Goal: Information Seeking & Learning: Learn about a topic

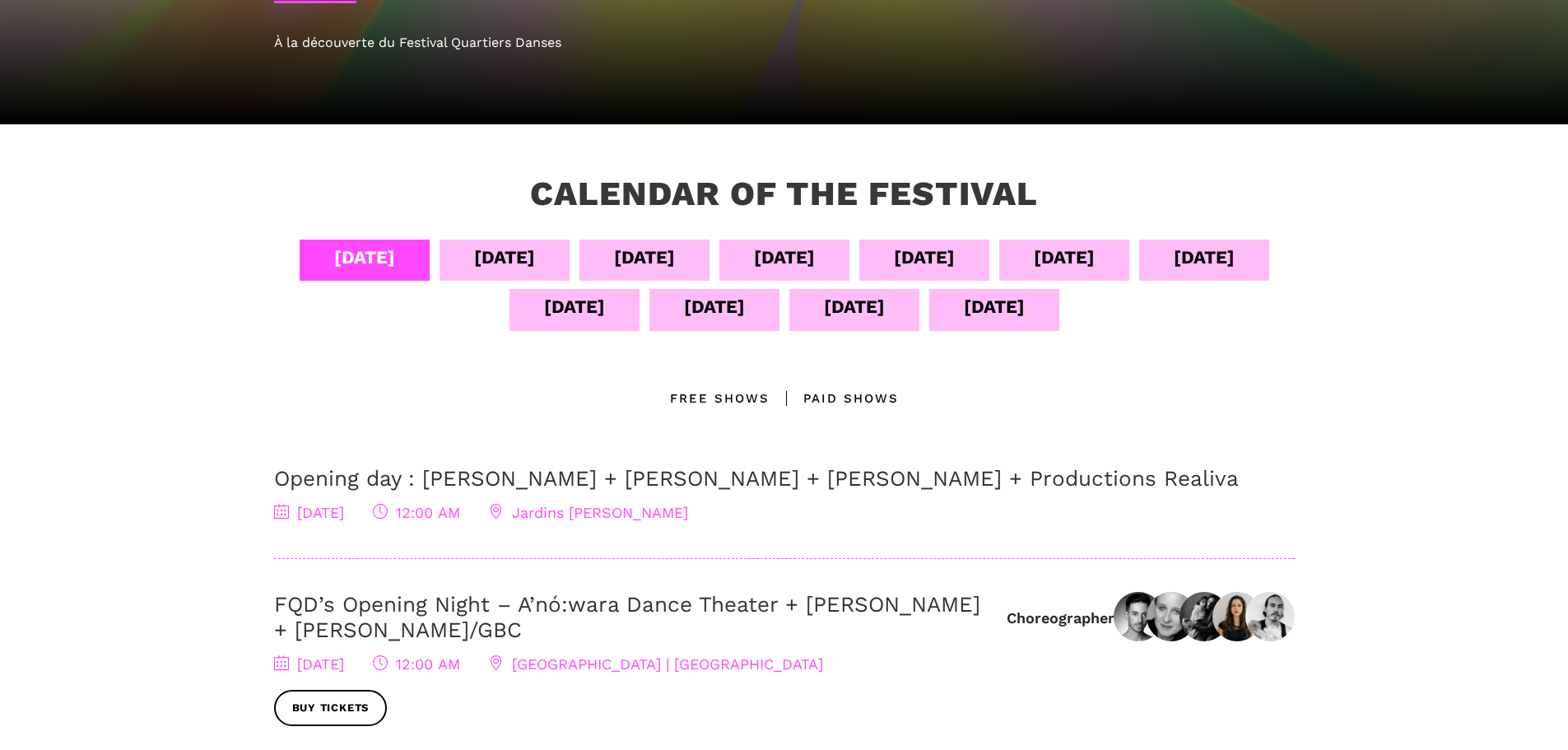
scroll to position [247, 0]
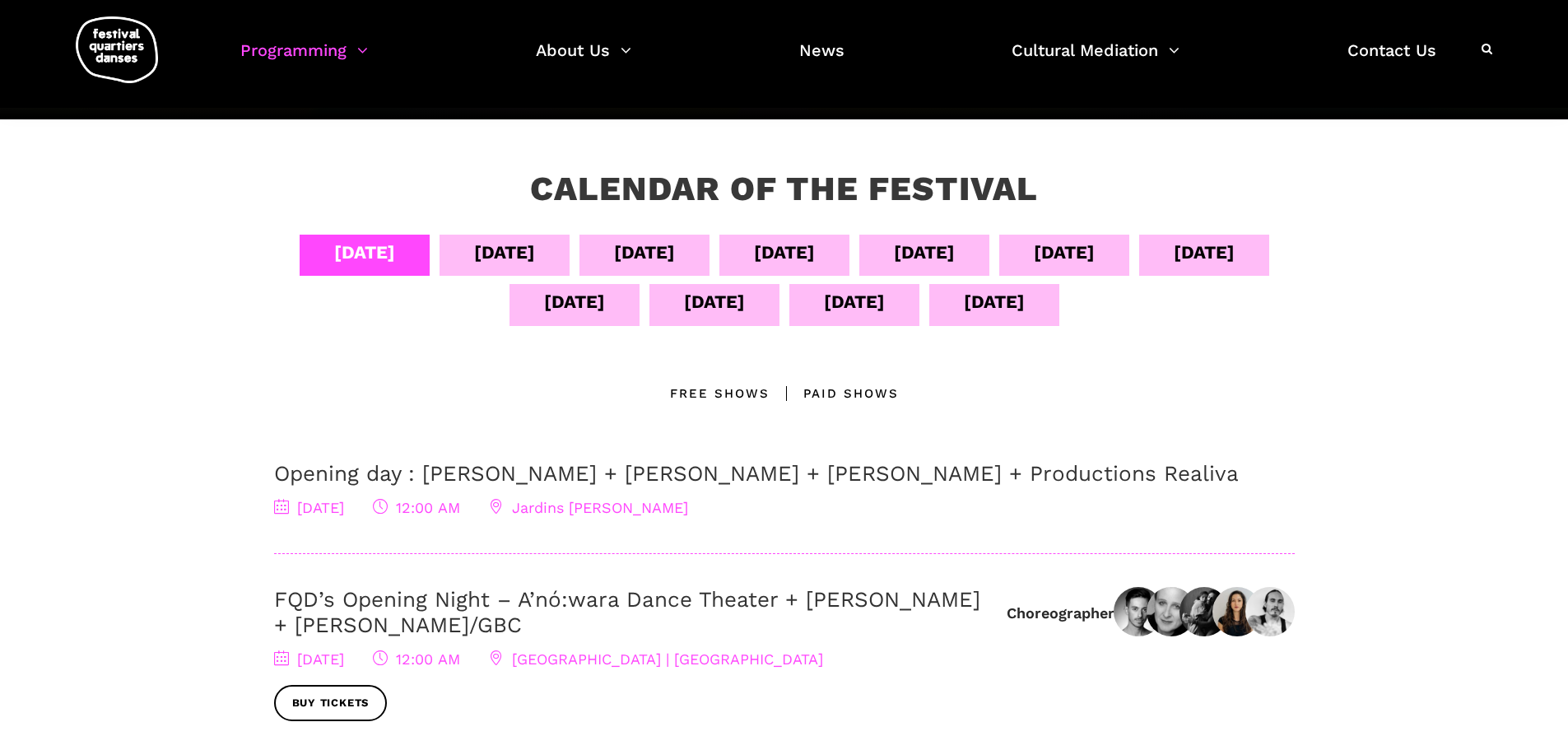
click at [1025, 301] on div "[DATE]" at bounding box center [994, 301] width 61 height 29
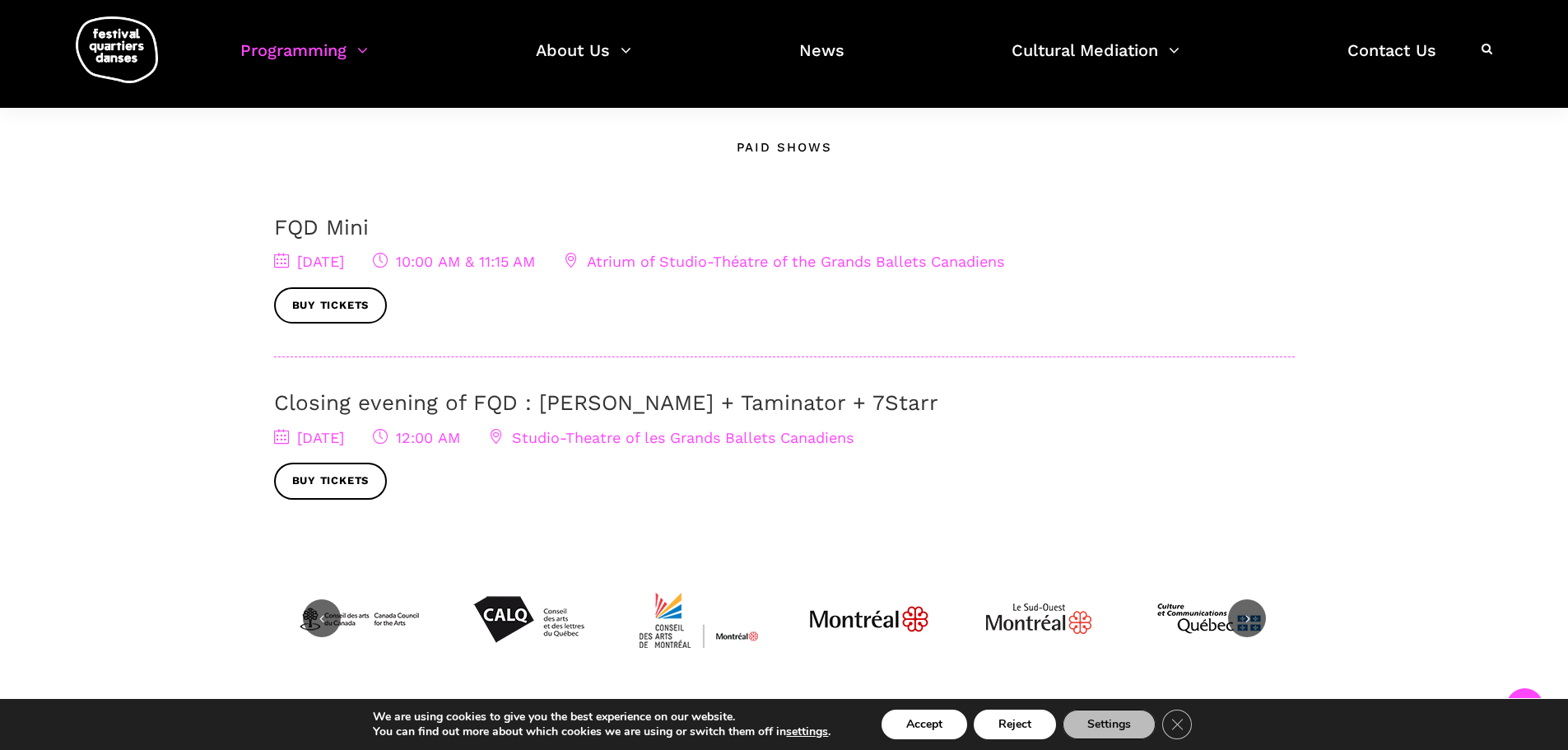
scroll to position [494, 0]
click at [368, 402] on link "Closing evening of FQD : [PERSON_NAME] + Taminator + 7Starr" at bounding box center [606, 402] width 665 height 25
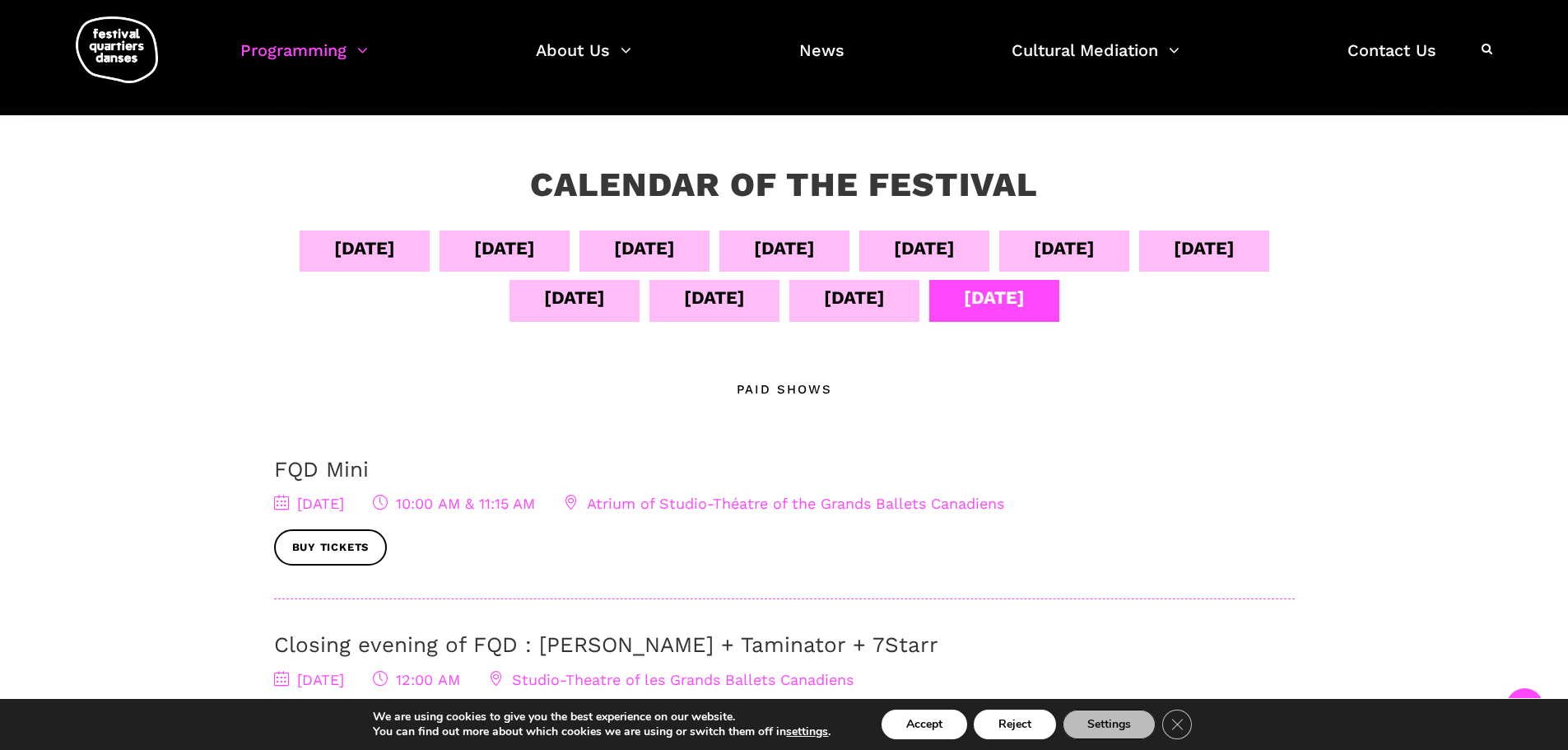
scroll to position [247, 0]
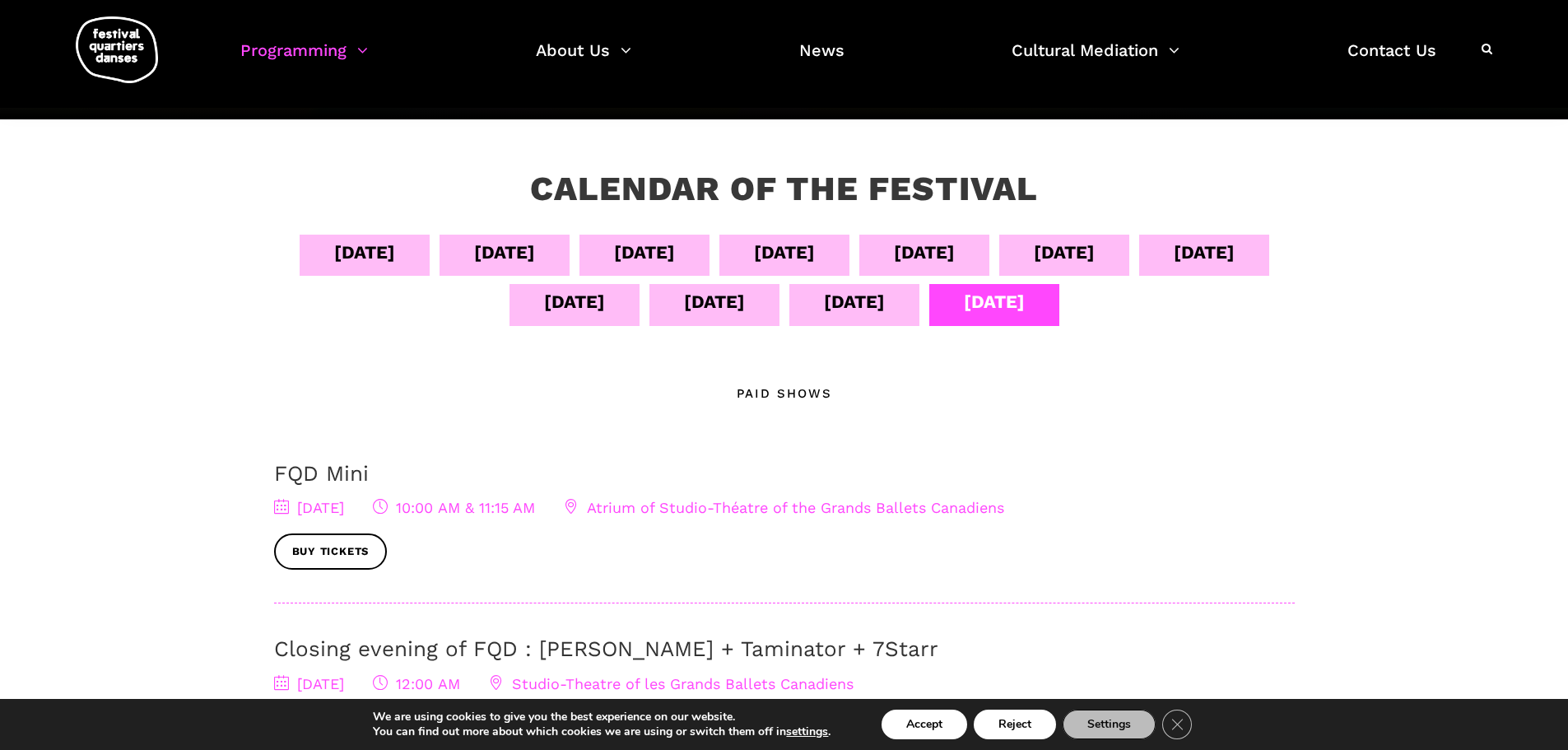
click at [885, 297] on div "[DATE]" at bounding box center [854, 301] width 61 height 29
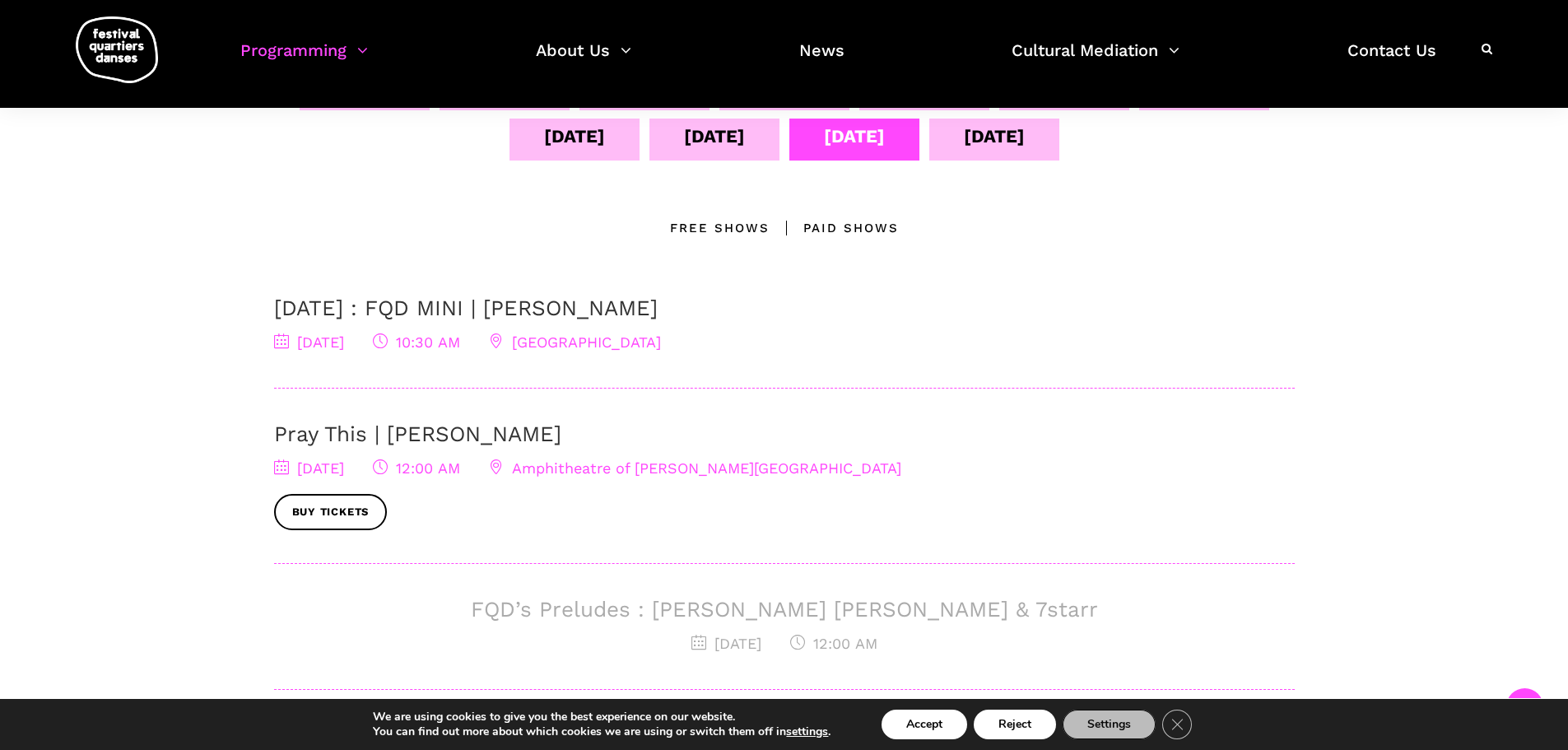
scroll to position [412, 0]
click at [729, 225] on div "Free Shows" at bounding box center [719, 229] width 99 height 20
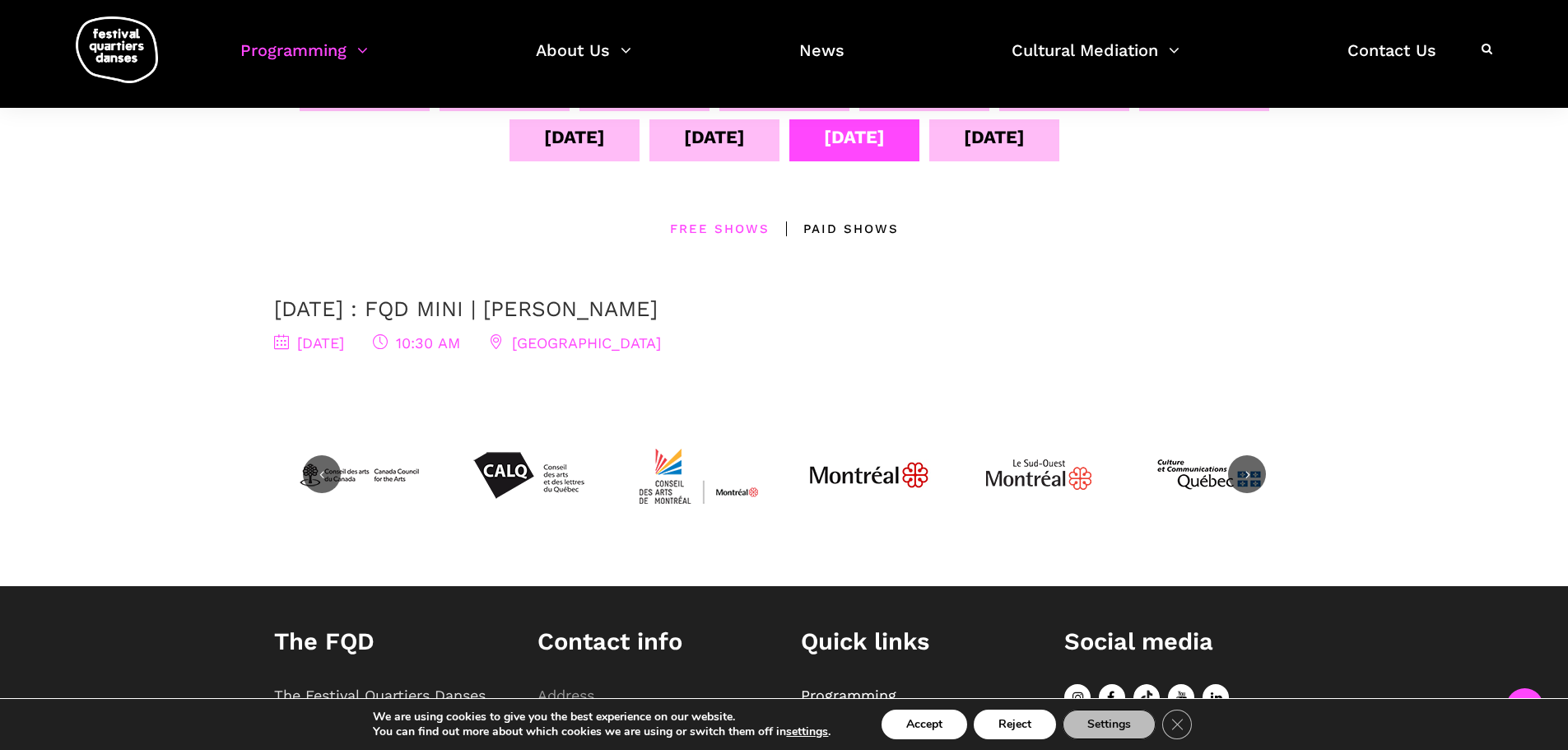
click at [1025, 133] on div "[DATE]" at bounding box center [994, 137] width 61 height 29
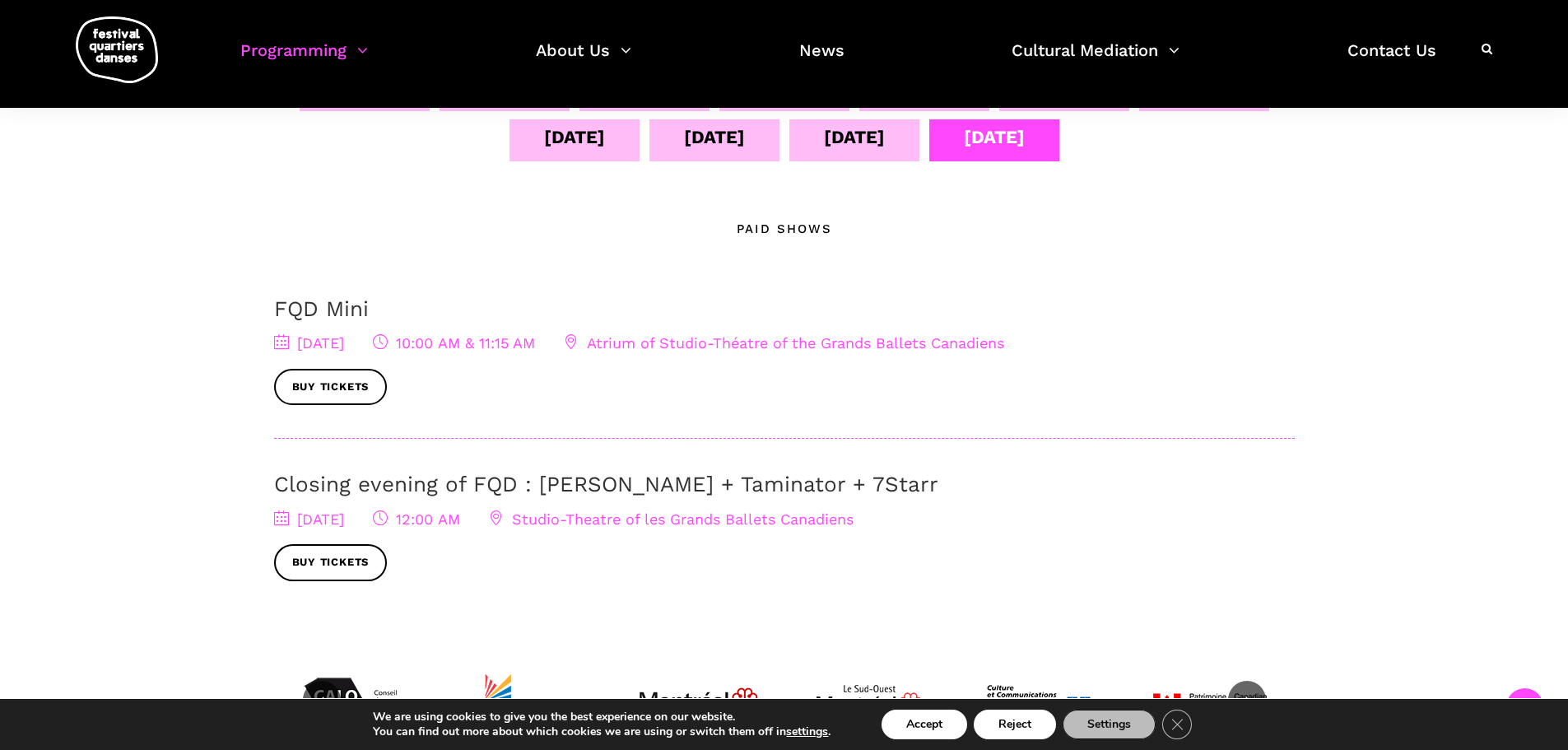
click at [885, 137] on div "[DATE]" at bounding box center [854, 137] width 61 height 29
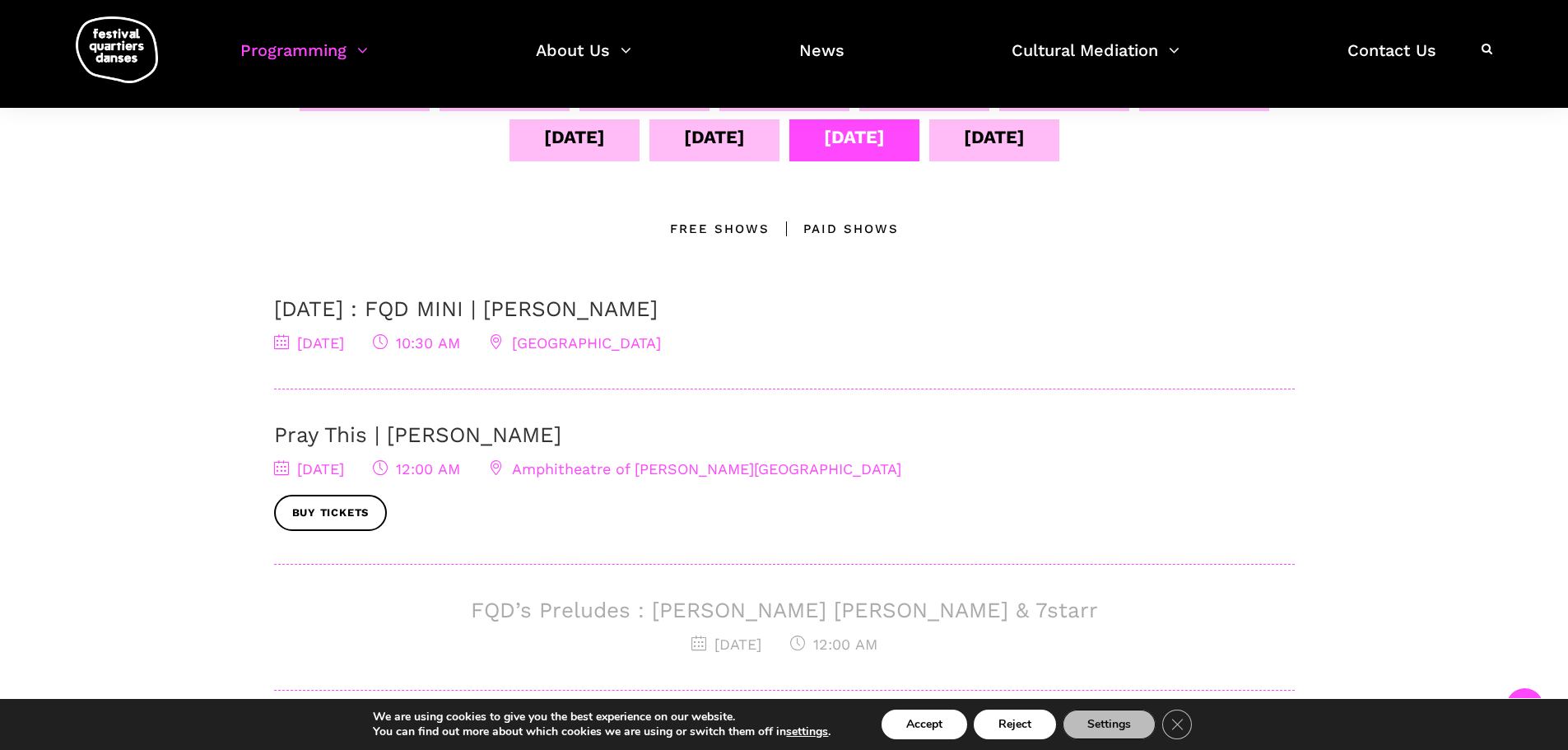
click at [712, 234] on div "Free Shows" at bounding box center [719, 229] width 99 height 20
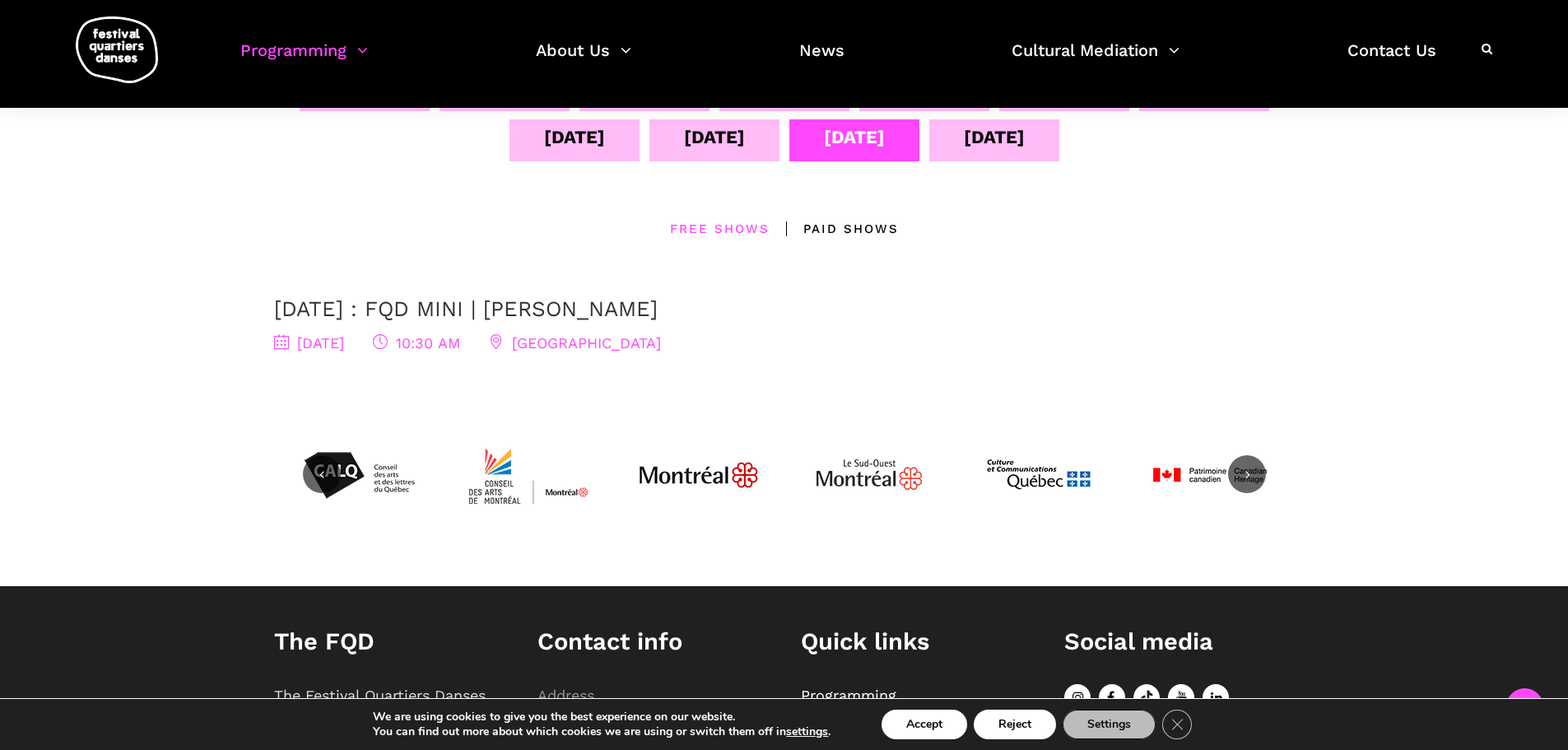
click at [541, 308] on link "[DATE] : FQD MINI | [PERSON_NAME]" at bounding box center [466, 308] width 384 height 25
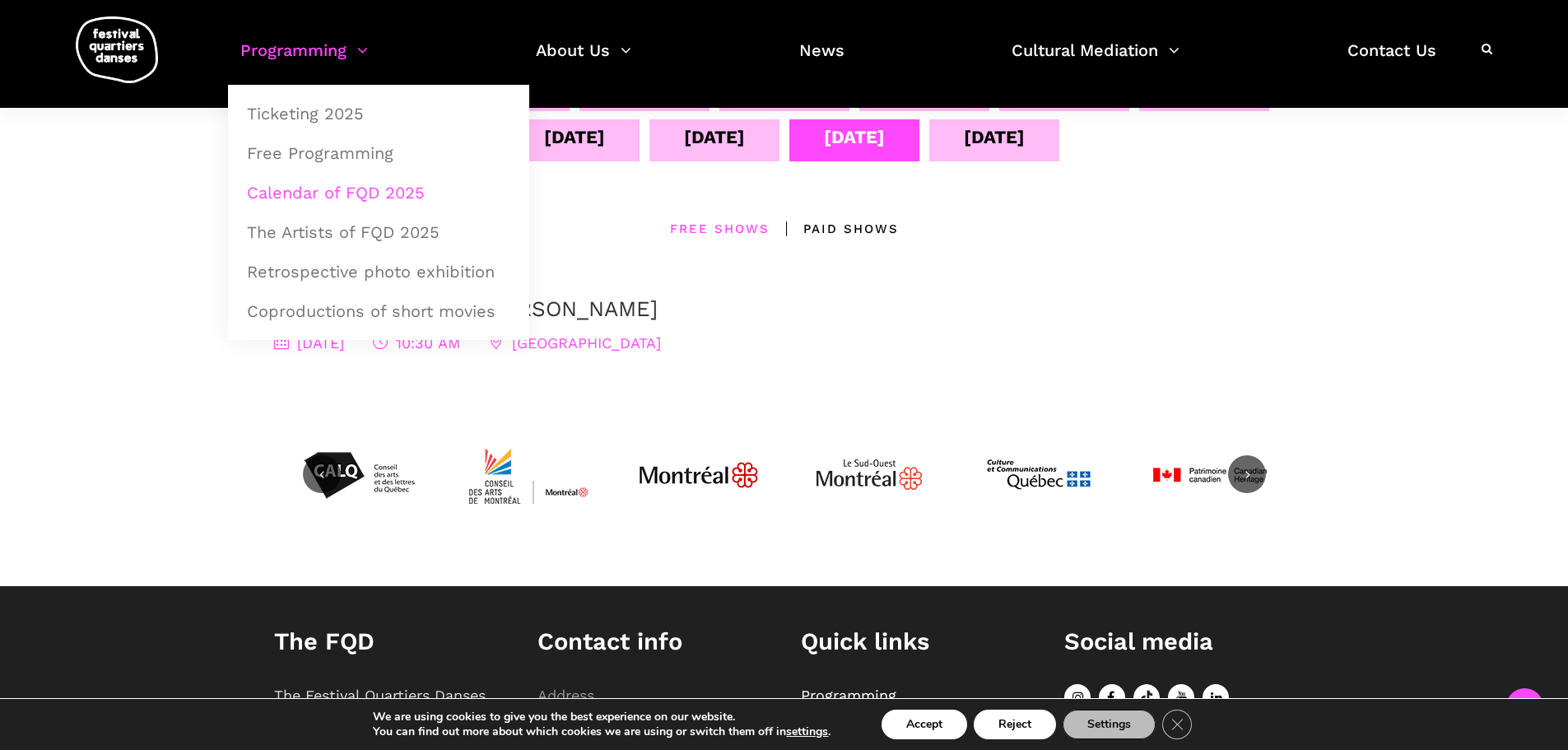
scroll to position [247, 0]
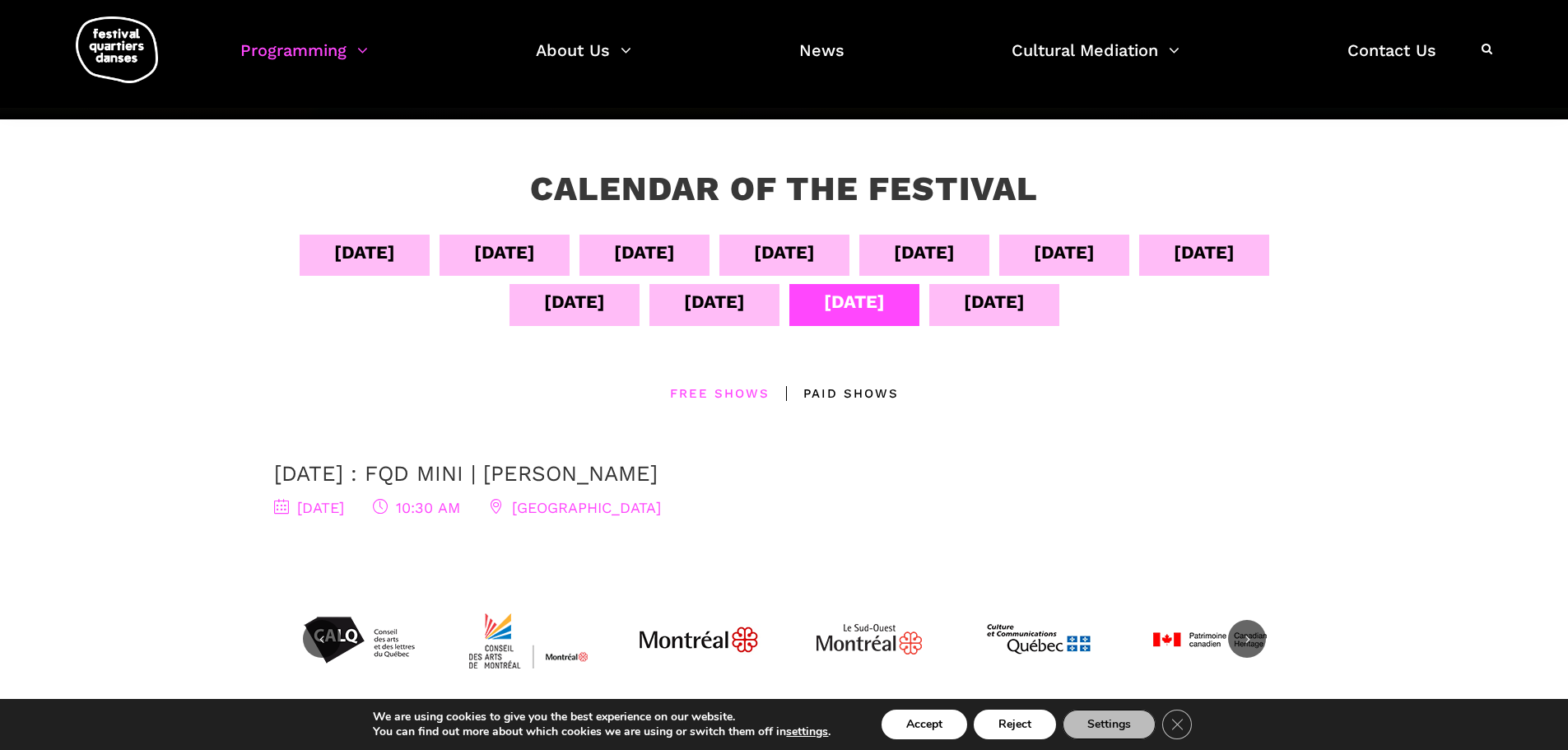
click at [745, 309] on div "[DATE]" at bounding box center [714, 301] width 61 height 29
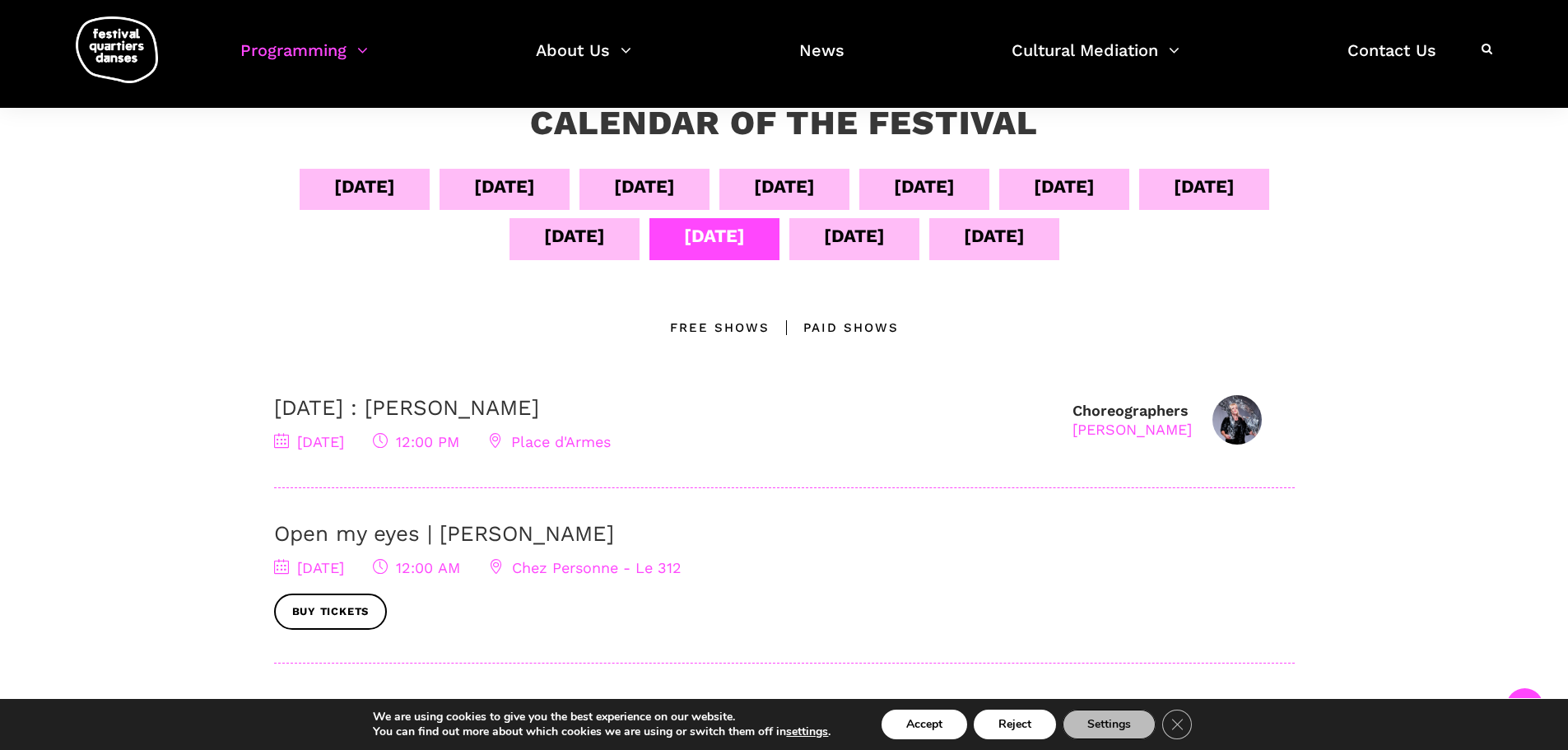
scroll to position [412, 0]
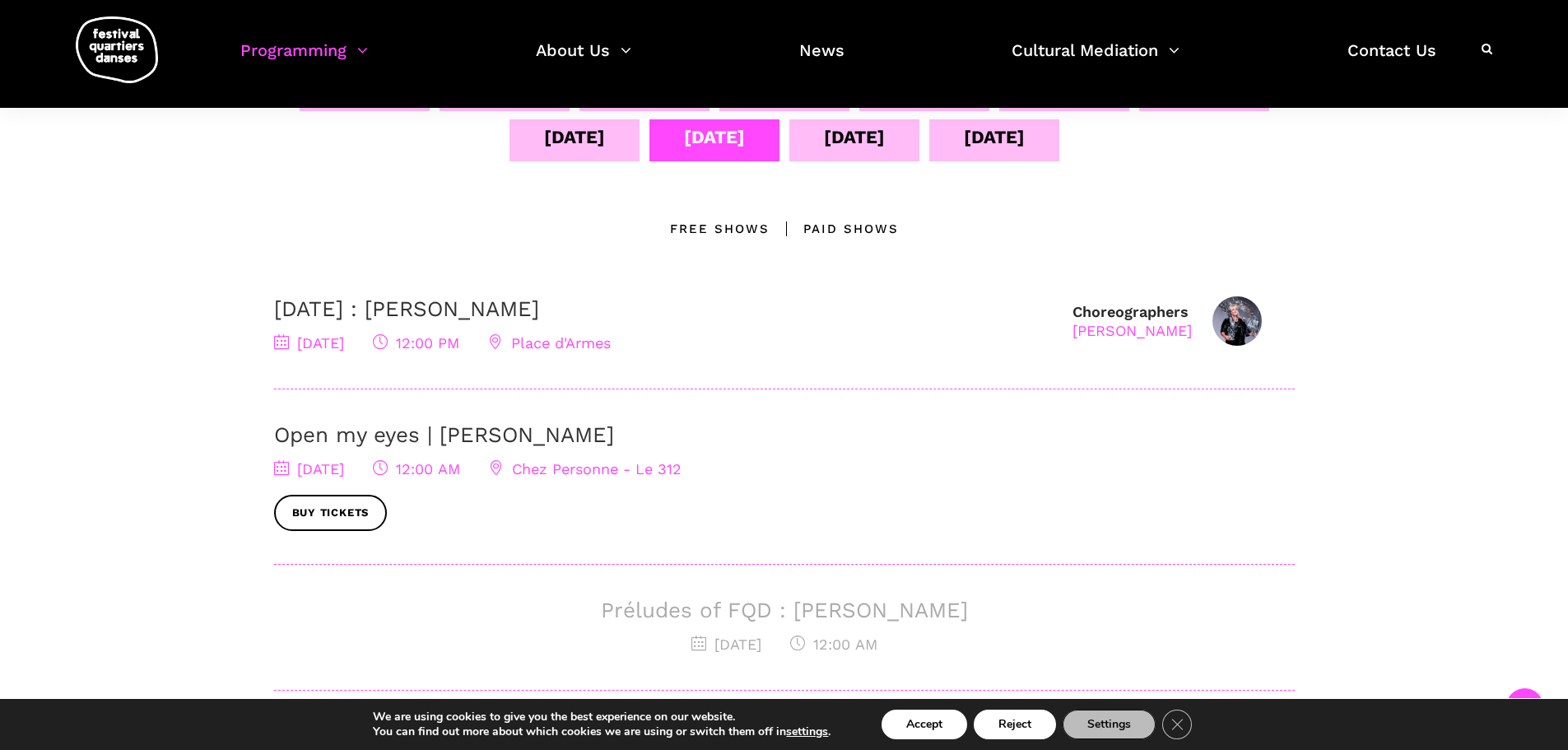
click at [727, 220] on div "Free Shows" at bounding box center [719, 229] width 99 height 20
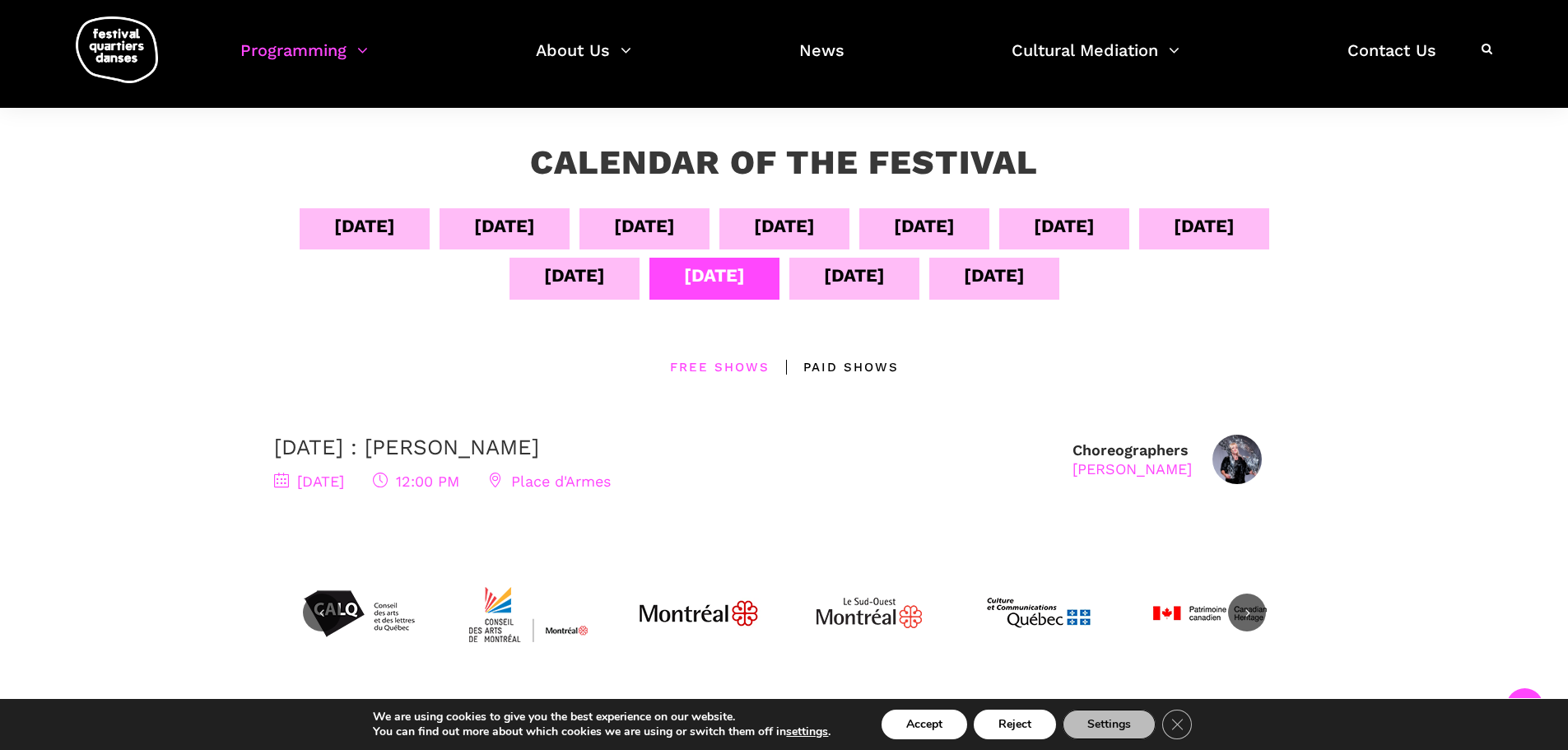
scroll to position [247, 0]
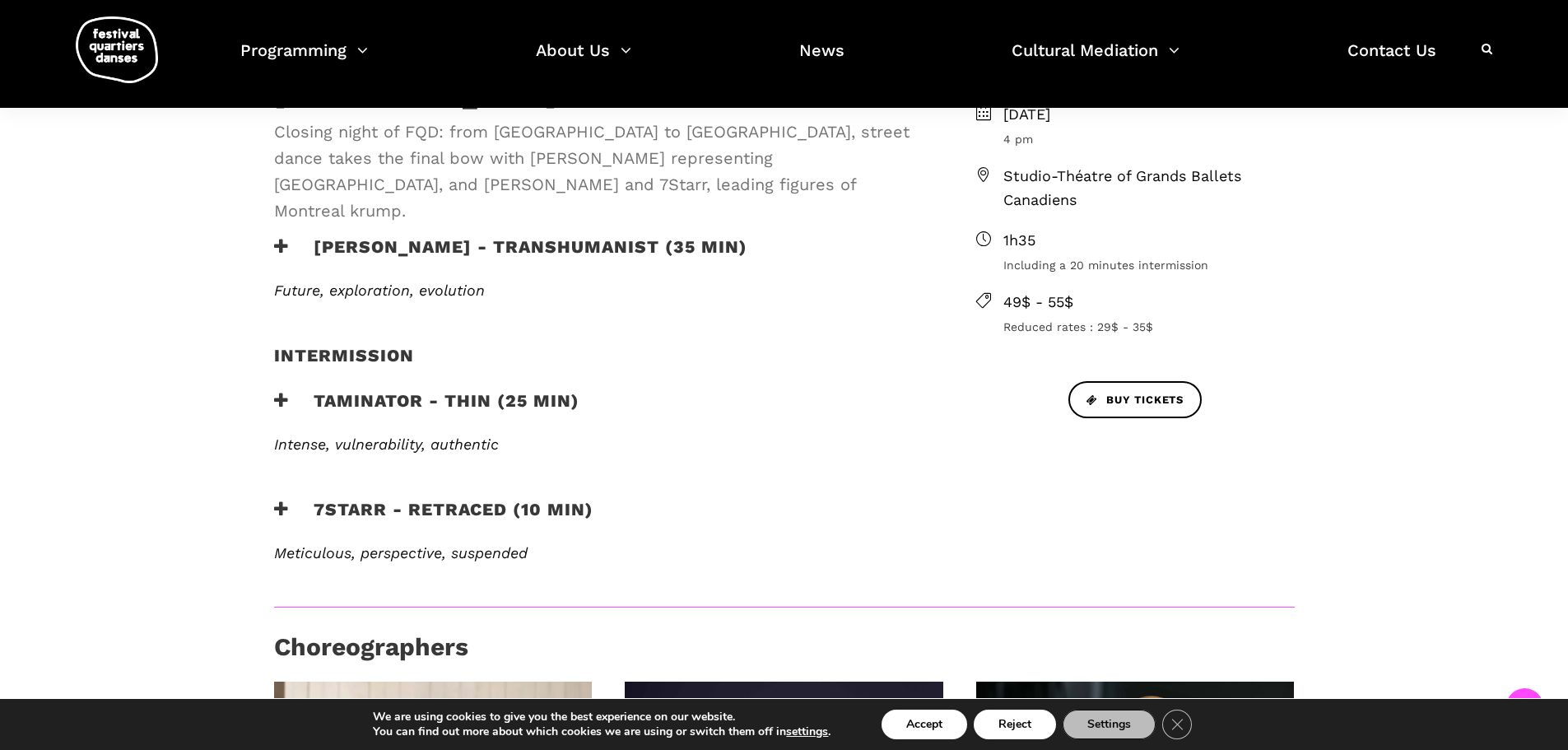
scroll to position [440, 0]
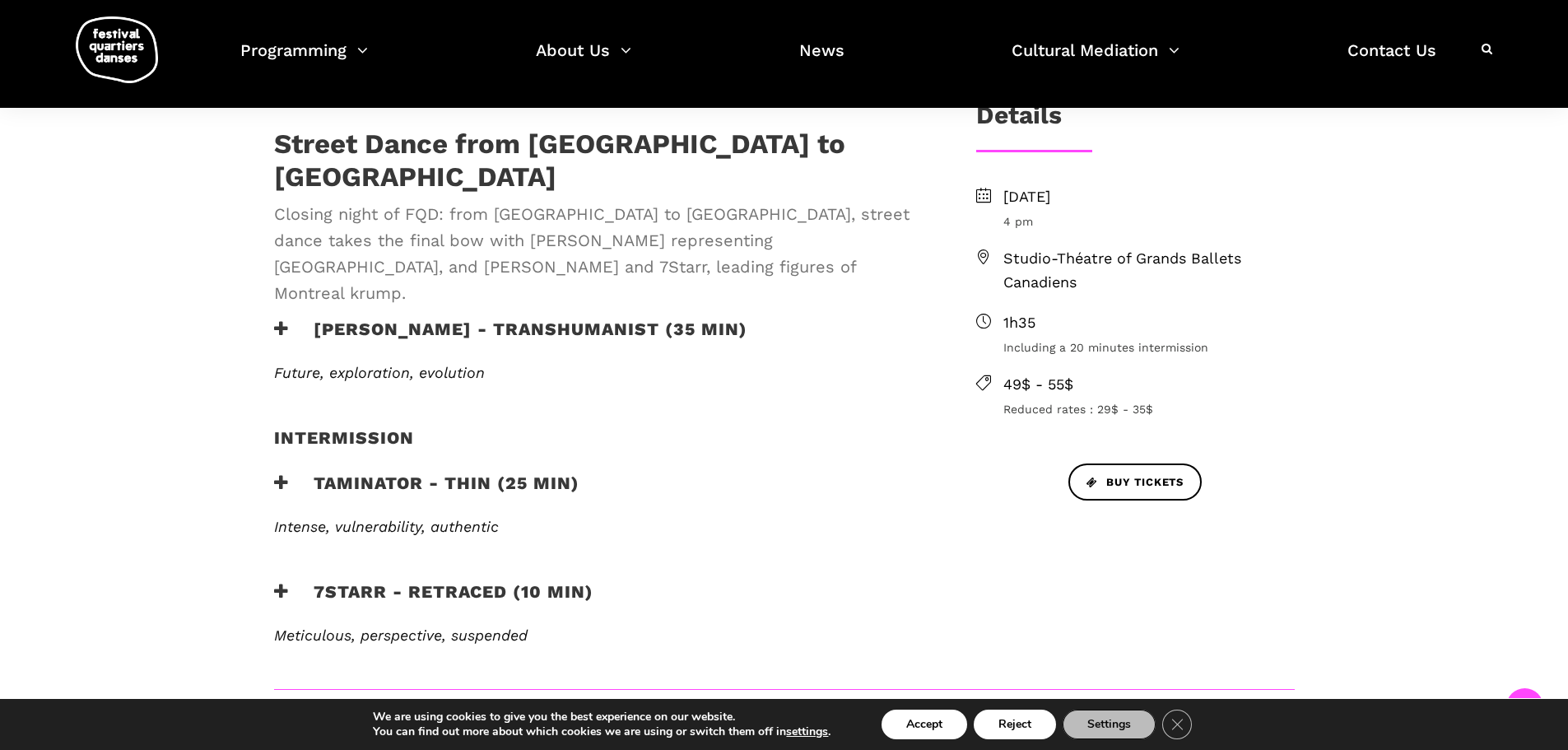
click at [271, 318] on div "Lene Boel - TRANSHUMANIST (35 min)" at bounding box center [599, 341] width 682 height 45
click at [1073, 281] on span "Studio-Théatre of Grands Ballets Canadiens" at bounding box center [1149, 271] width 291 height 48
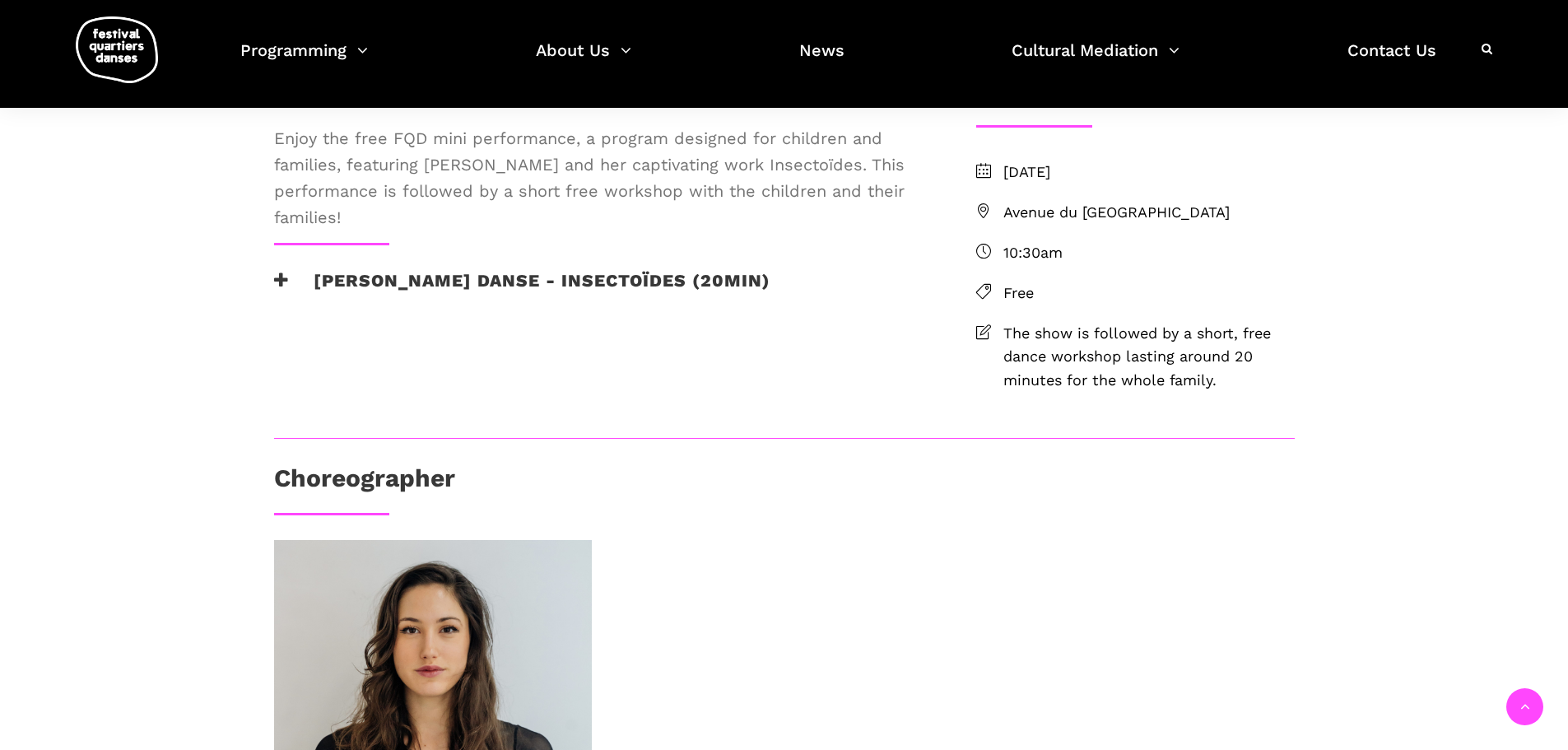
scroll to position [823, 0]
